Goal: Task Accomplishment & Management: Use online tool/utility

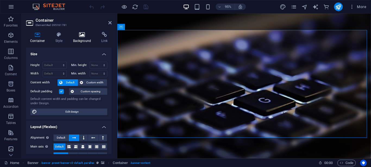
click at [82, 36] on icon at bounding box center [82, 34] width 26 height 5
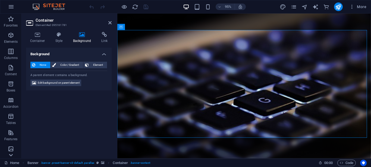
click at [11, 21] on icon at bounding box center [11, 17] width 8 height 8
click at [11, 35] on icon "button" at bounding box center [11, 34] width 7 height 7
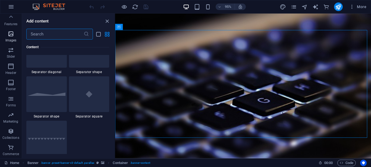
scroll to position [2751, 0]
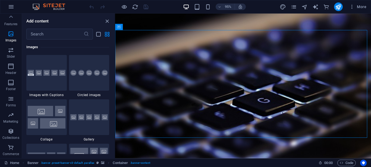
drag, startPoint x: 113, startPoint y: 99, endPoint x: 113, endPoint y: 123, distance: 24.1
click at [113, 123] on div "Favorites 1 Star Headline 1 Star Container Elements 1 Star Headline 1 Star Text…" at bounding box center [68, 97] width 93 height 115
click at [106, 20] on icon "close panel" at bounding box center [107, 21] width 6 height 6
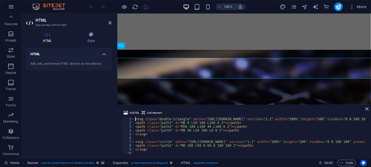
scroll to position [77, 0]
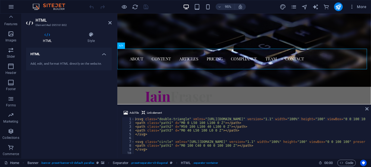
click at [46, 107] on div "HTML Add, edit, and format HTML directly on the website." at bounding box center [68, 101] width 85 height 107
click at [110, 21] on icon at bounding box center [109, 23] width 3 height 4
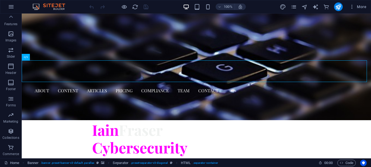
scroll to position [0, 0]
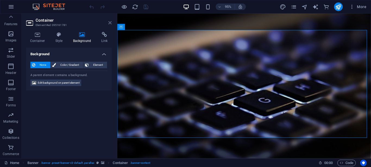
click at [111, 21] on icon at bounding box center [109, 23] width 3 height 4
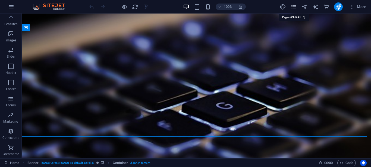
click at [294, 5] on icon "pages" at bounding box center [293, 7] width 6 height 6
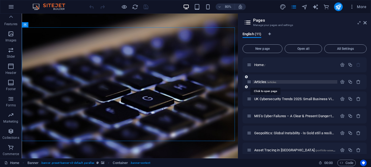
click at [261, 81] on span "Articles /articles" at bounding box center [265, 82] width 22 height 4
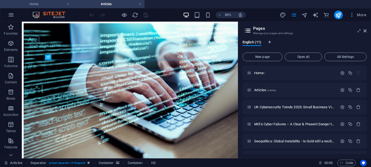
click at [50, 3] on h4 "Home" at bounding box center [36, 4] width 72 height 6
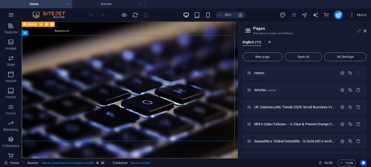
click at [52, 23] on icon at bounding box center [51, 24] width 3 height 5
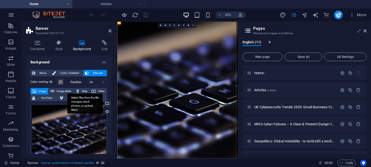
click at [103, 103] on div "Select files from the file manager, stock photos, or upload file(s)" at bounding box center [84, 104] width 35 height 20
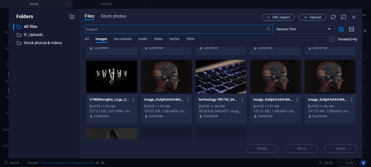
scroll to position [606, 0]
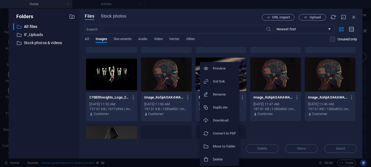
click at [196, 76] on div at bounding box center [185, 83] width 371 height 167
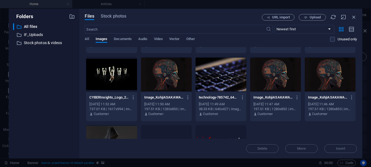
scroll to position [602, 0]
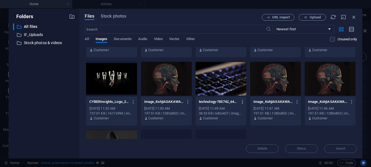
click at [241, 101] on icon "button" at bounding box center [242, 102] width 5 height 5
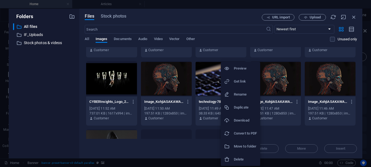
click at [239, 120] on h6 "Download" at bounding box center [245, 120] width 23 height 7
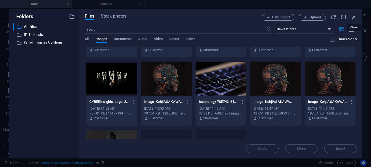
click at [353, 16] on icon "button" at bounding box center [354, 17] width 6 height 6
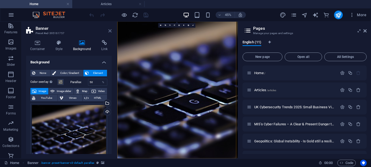
click at [110, 29] on icon at bounding box center [109, 31] width 3 height 4
